Goal: Find specific page/section: Find specific page/section

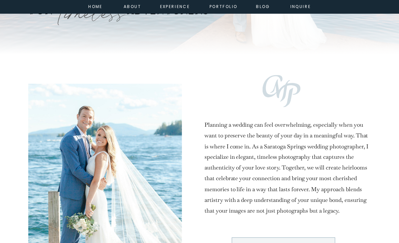
scroll to position [232, 0]
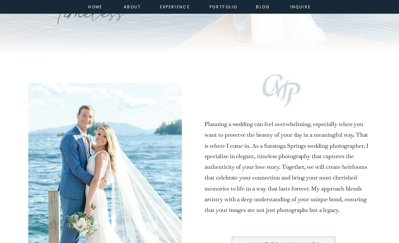
click at [226, 7] on nav "portfolio" at bounding box center [223, 6] width 29 height 6
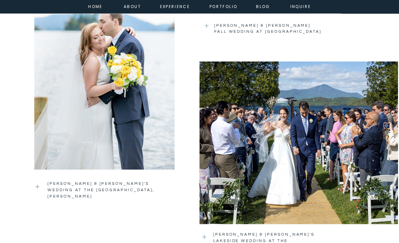
scroll to position [1106, 0]
click at [70, 185] on h3 "bridget & andrew's wedding at the sagamore resort, lake george" at bounding box center [100, 188] width 107 height 14
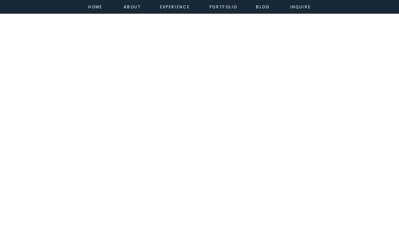
scroll to position [2350, 0]
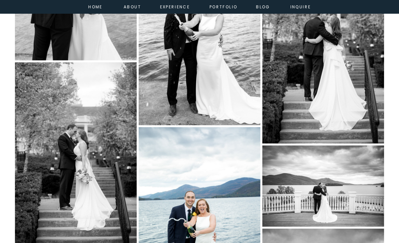
click at [96, 7] on nav "home" at bounding box center [96, 6] width 18 height 6
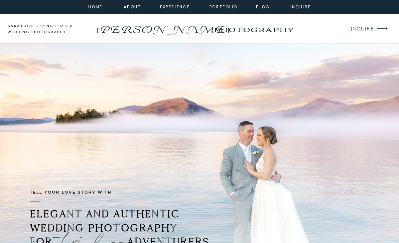
click at [367, 26] on p "INQUIRE" at bounding box center [362, 29] width 22 height 9
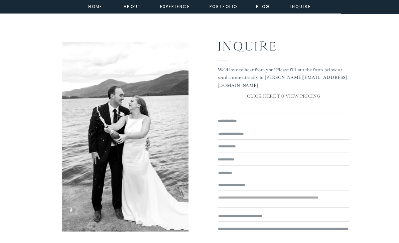
scroll to position [33, 0]
click at [294, 101] on p "CLICK HERE TO VIEW PRICING" at bounding box center [284, 96] width 132 height 9
